Goal: Find specific page/section

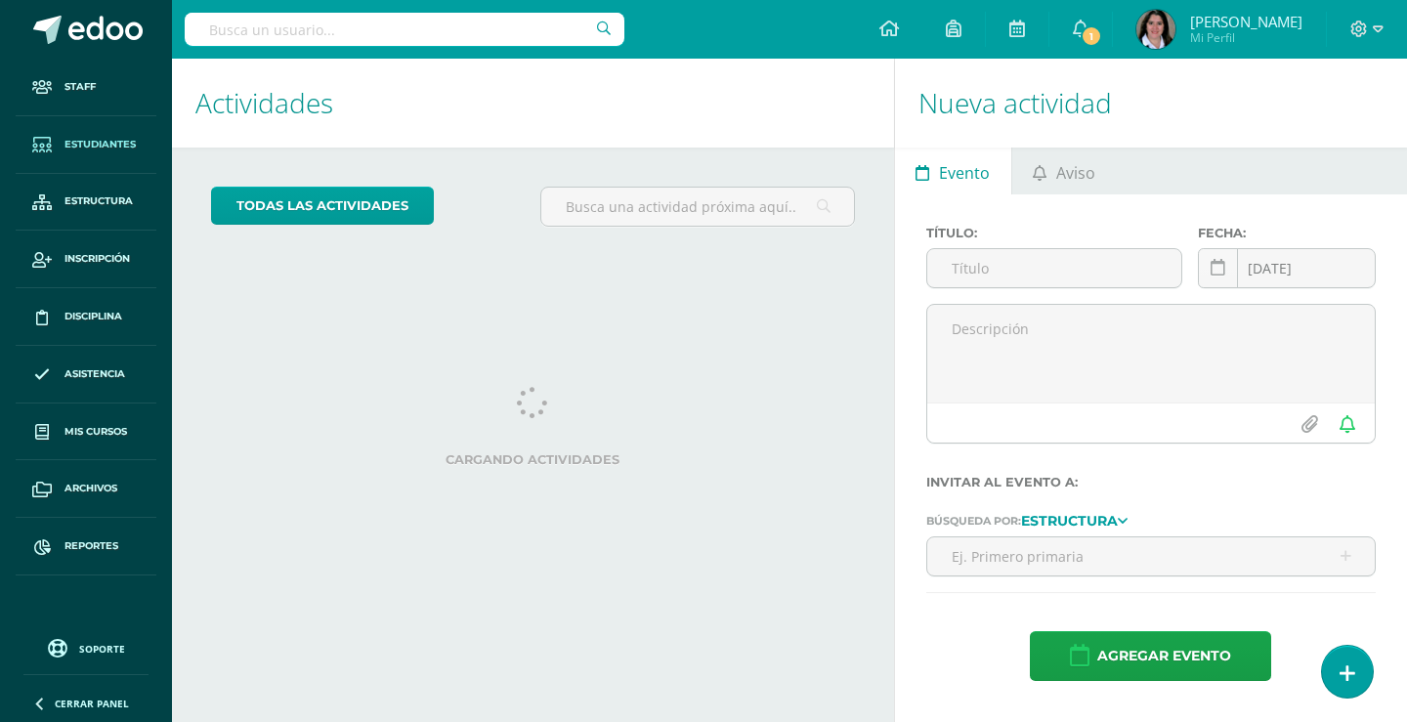
click at [105, 148] on span "Estudiantes" at bounding box center [99, 145] width 71 height 16
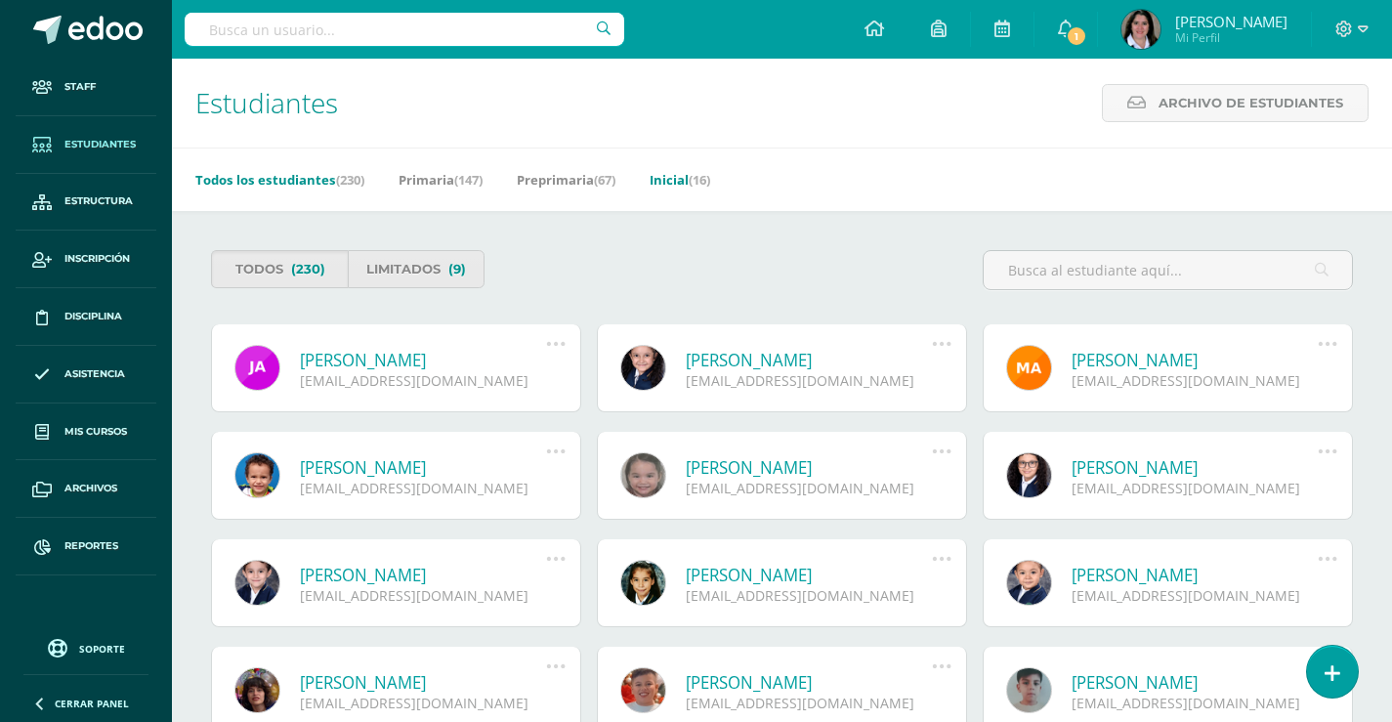
click at [673, 182] on link "Inicial (16)" at bounding box center [680, 179] width 61 height 31
